Goal: Information Seeking & Learning: Learn about a topic

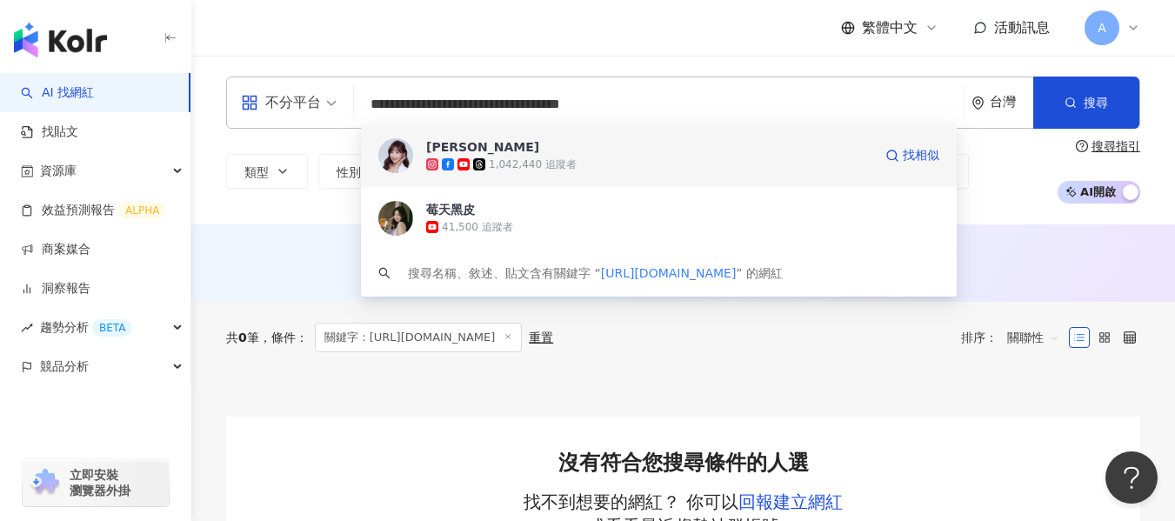
click at [617, 157] on div "1,042,440 追蹤者" at bounding box center [649, 164] width 446 height 17
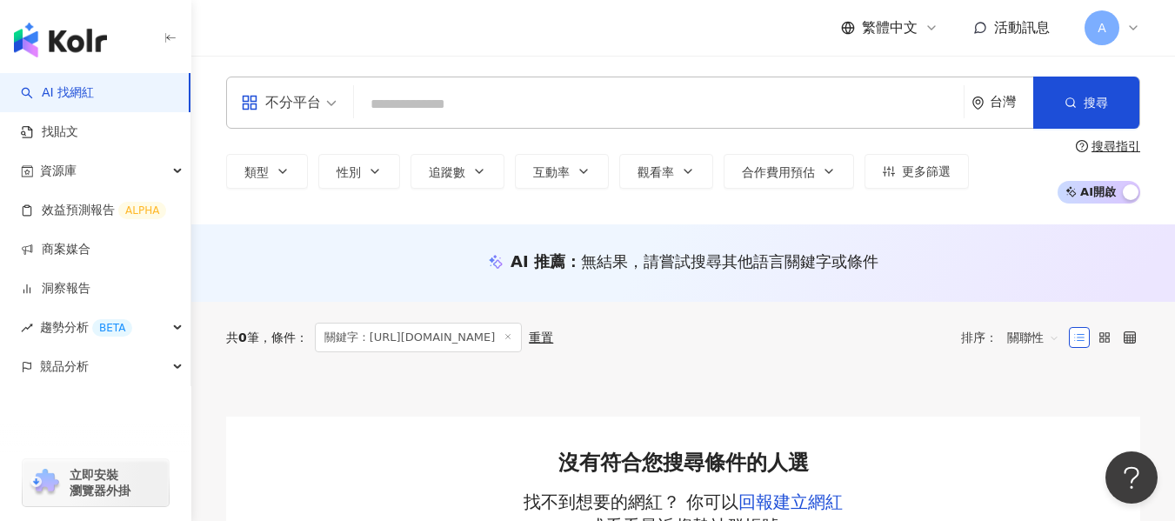
paste input "**********"
type input "**********"
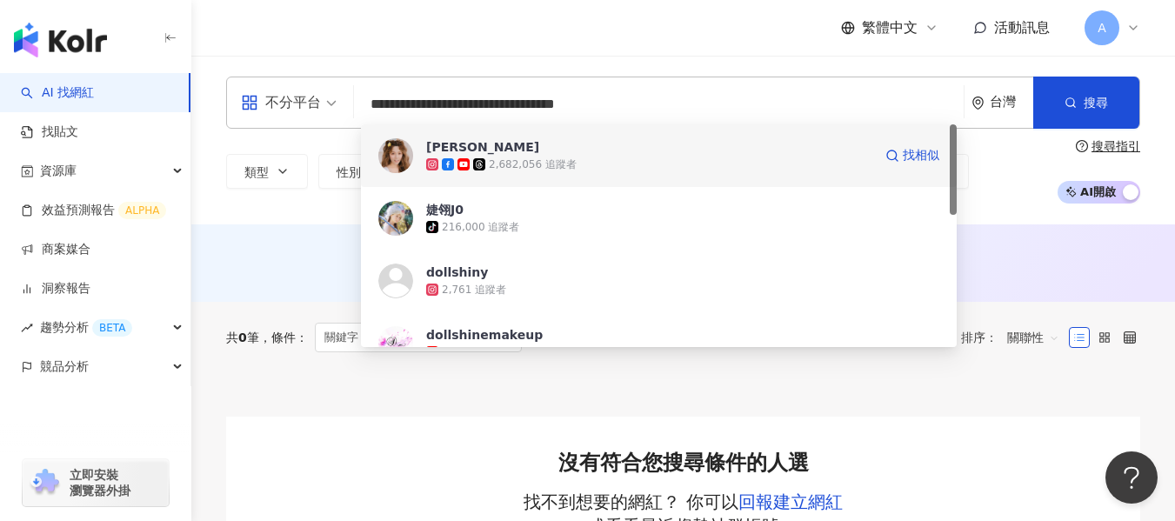
click at [496, 146] on span "[PERSON_NAME]" at bounding box center [649, 146] width 446 height 17
